Goal: Information Seeking & Learning: Learn about a topic

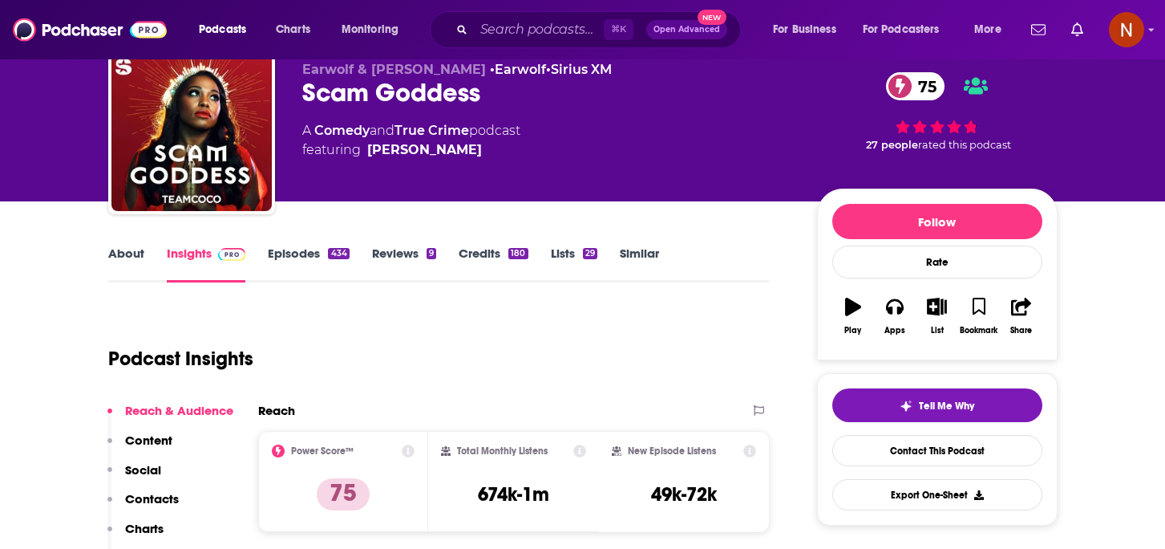
scroll to position [14, 0]
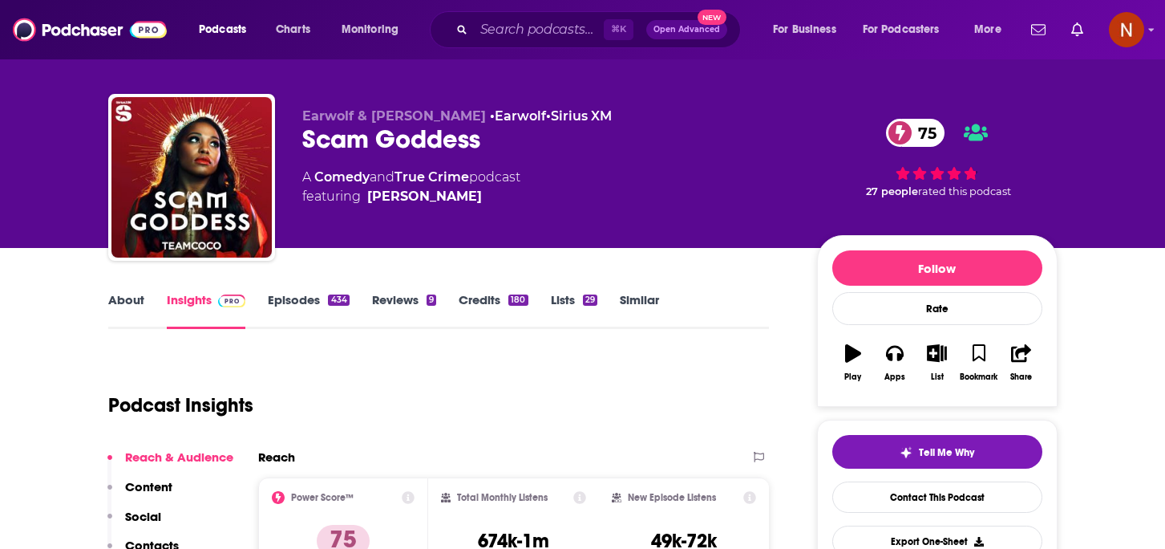
click at [130, 318] on link "About" at bounding box center [126, 310] width 36 height 37
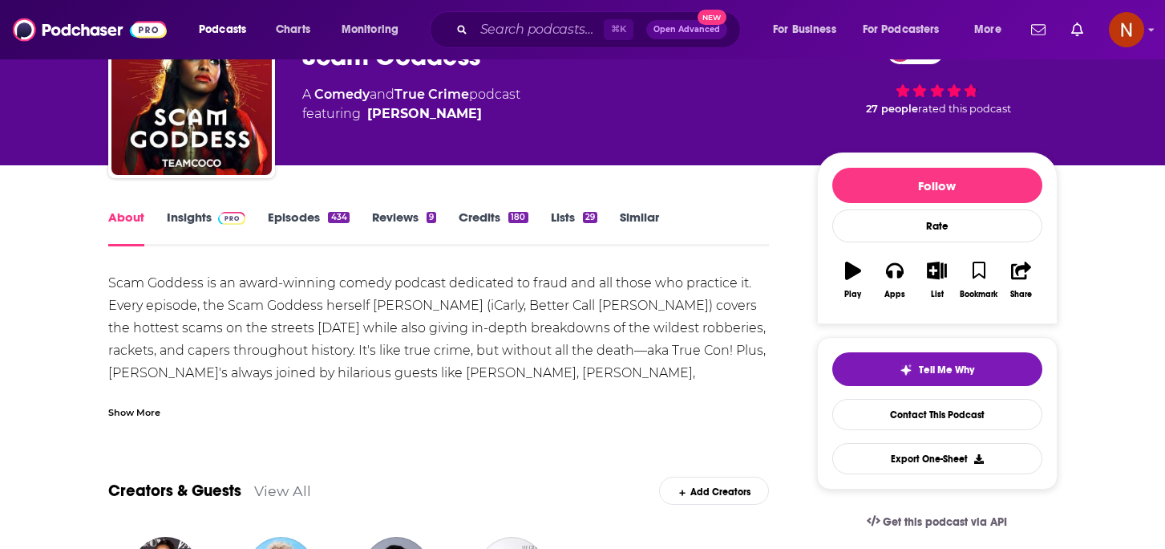
scroll to position [110, 0]
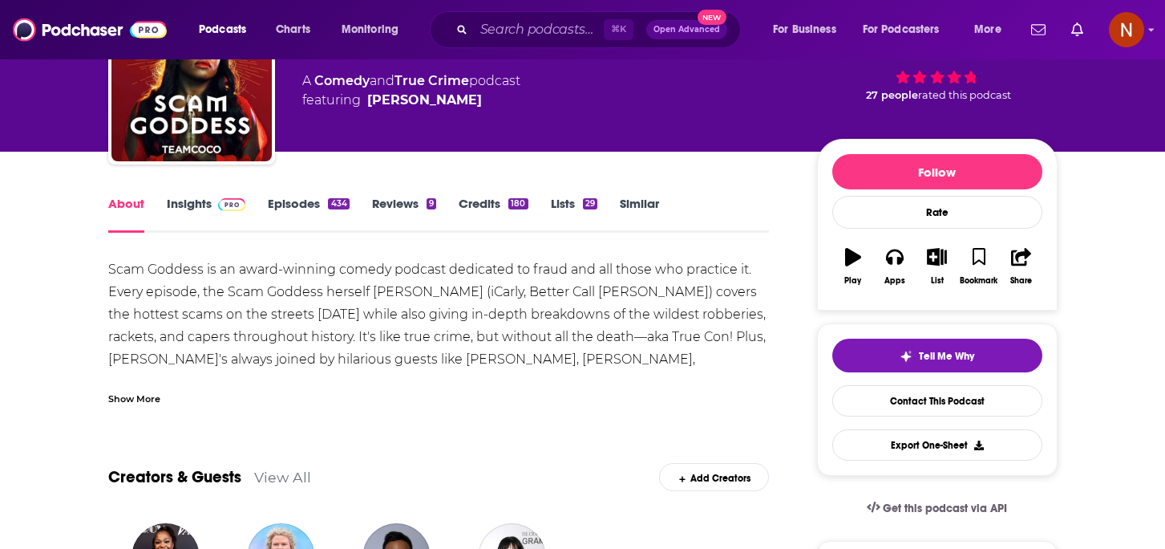
click at [151, 399] on div "Show More" at bounding box center [134, 397] width 52 height 15
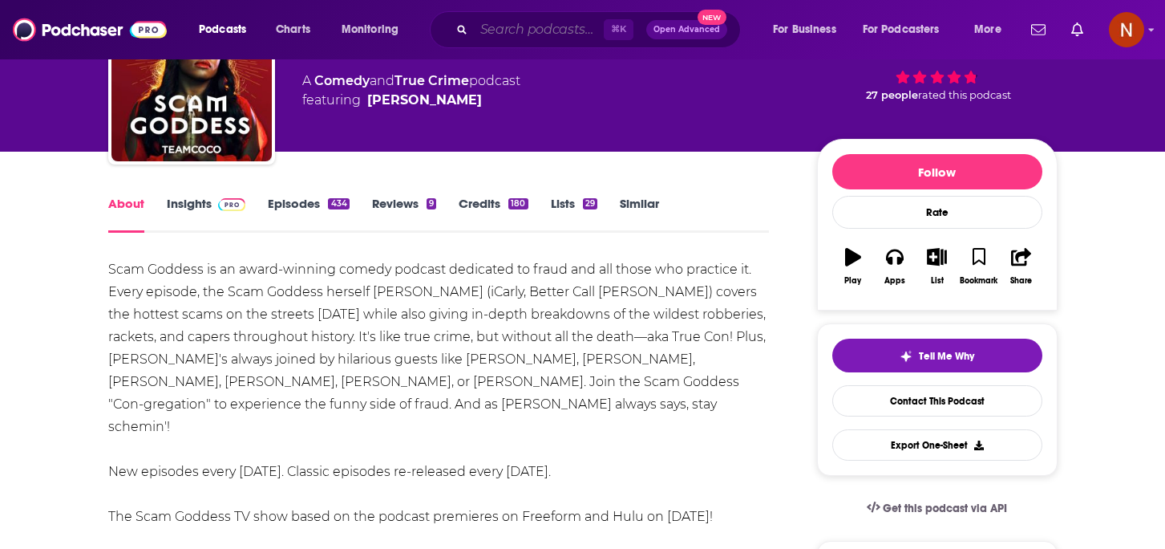
click at [543, 21] on input "Search podcasts, credits, & more..." at bounding box center [539, 30] width 130 height 26
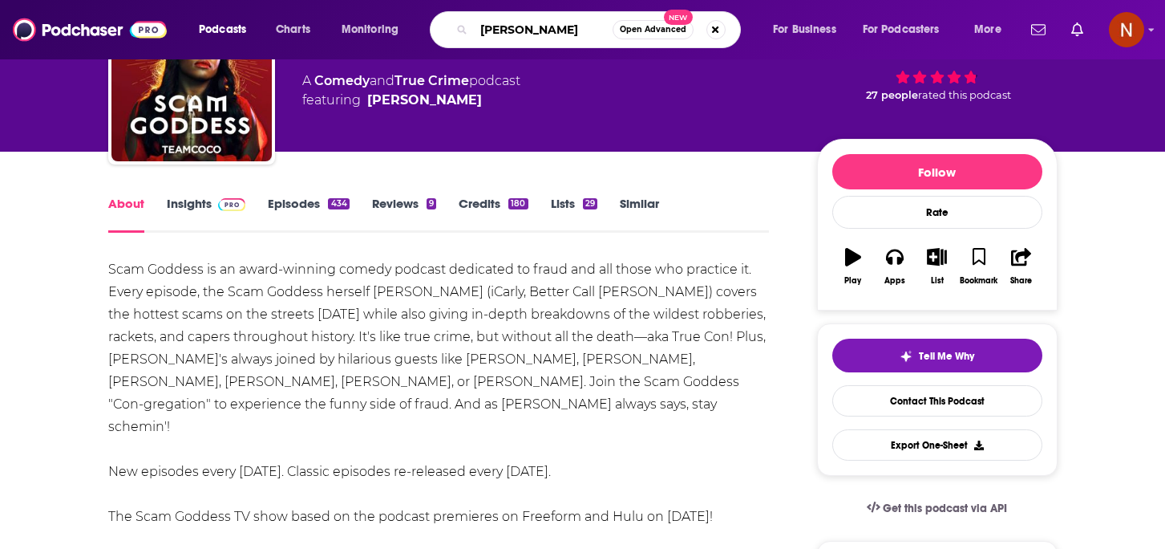
type input "[PERSON_NAME]"
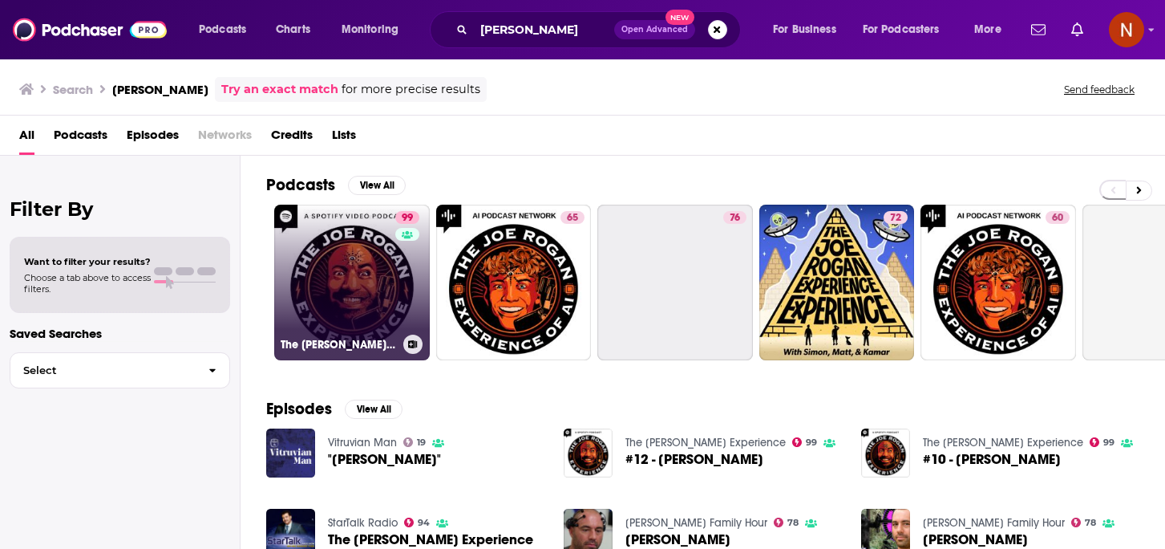
click at [346, 350] on h3 "The [PERSON_NAME] Experience" at bounding box center [339, 345] width 116 height 14
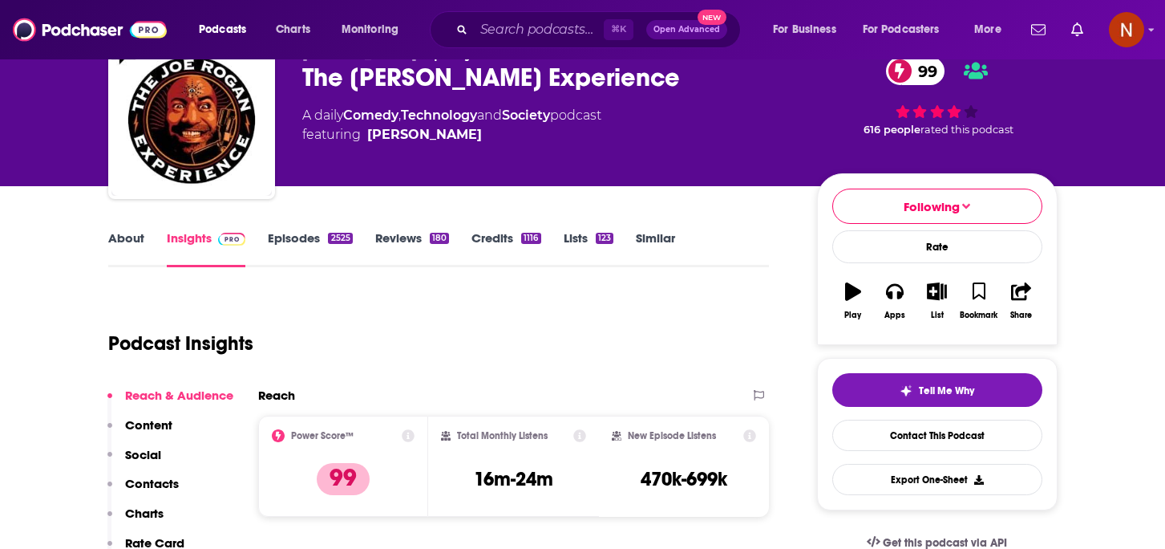
scroll to position [76, 0]
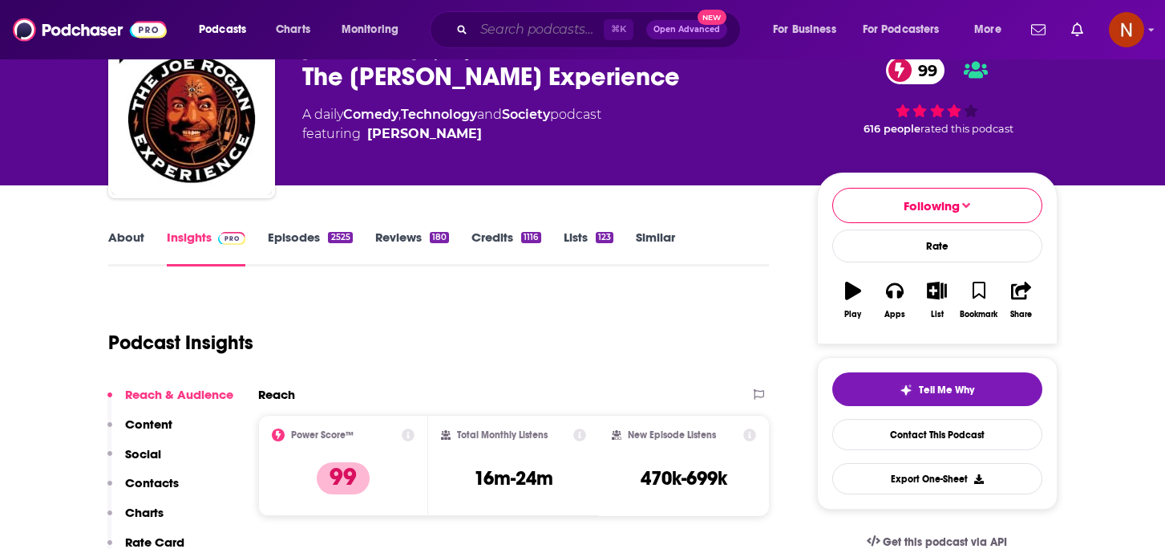
click at [550, 28] on input "Search podcasts, credits, & more..." at bounding box center [539, 30] width 130 height 26
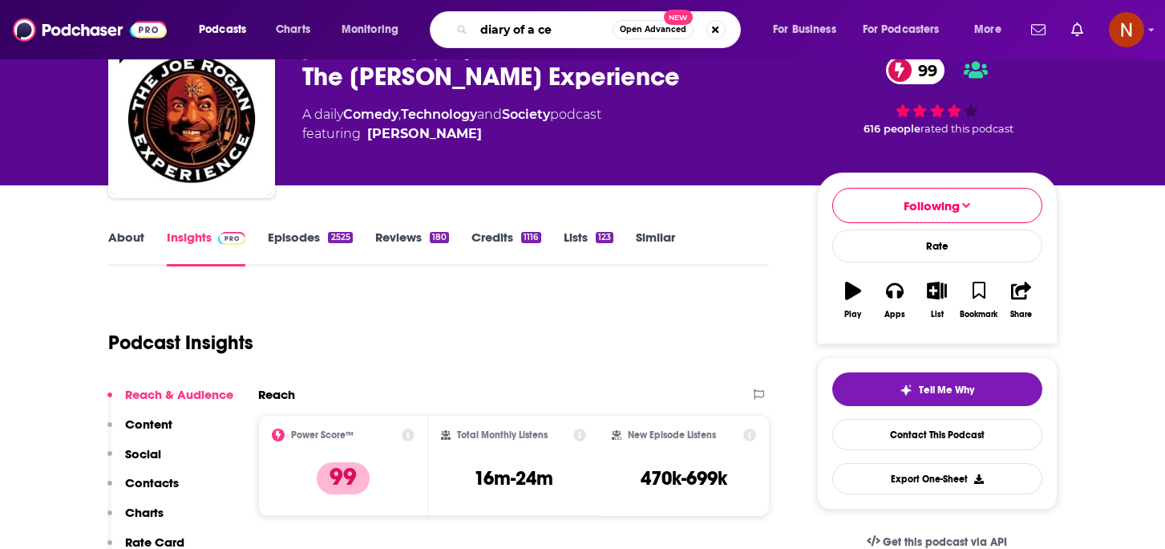
type input "diary of a ceo"
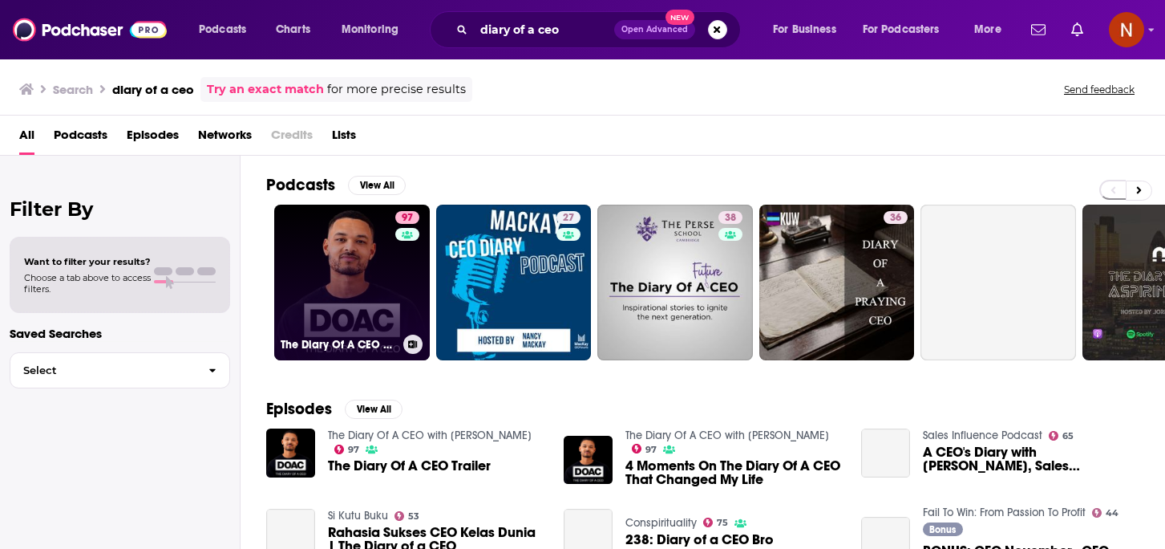
click at [327, 350] on h3 "The Diary Of A CEO with [PERSON_NAME]" at bounding box center [339, 345] width 116 height 14
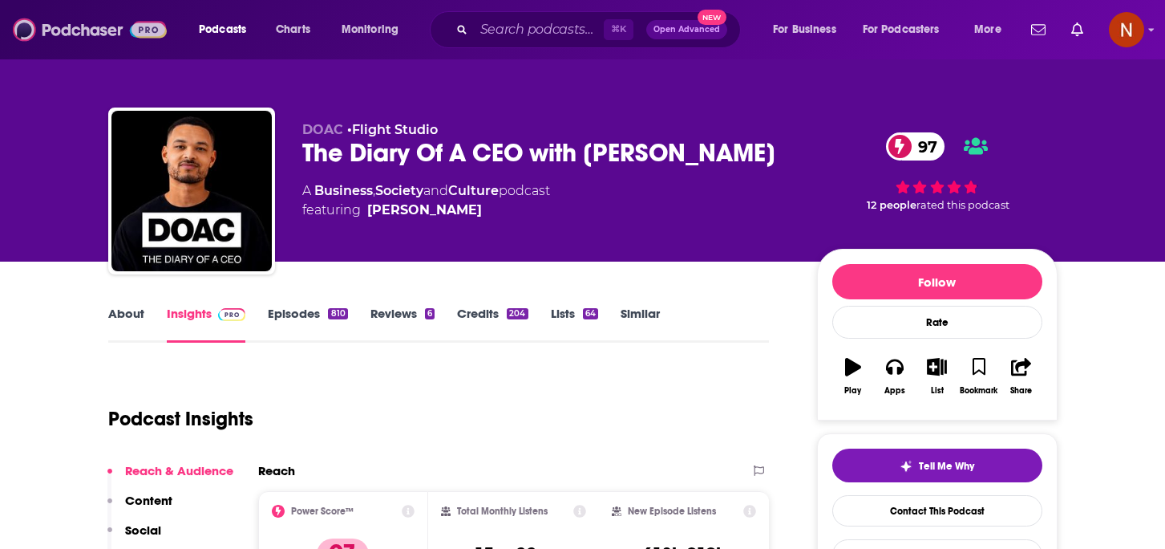
click at [107, 28] on img at bounding box center [90, 29] width 154 height 30
